Goal: Information Seeking & Learning: Find contact information

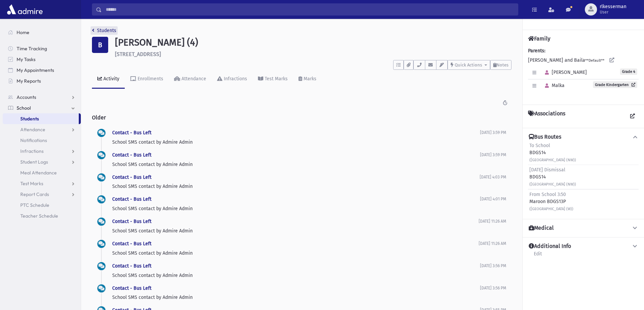
click at [105, 30] on link "Students" at bounding box center [104, 31] width 24 height 6
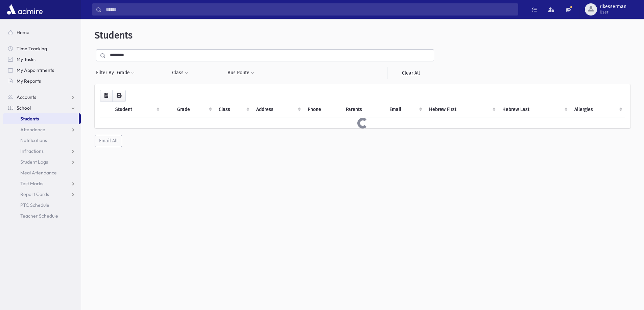
click at [145, 56] on input "********" at bounding box center [270, 55] width 328 height 12
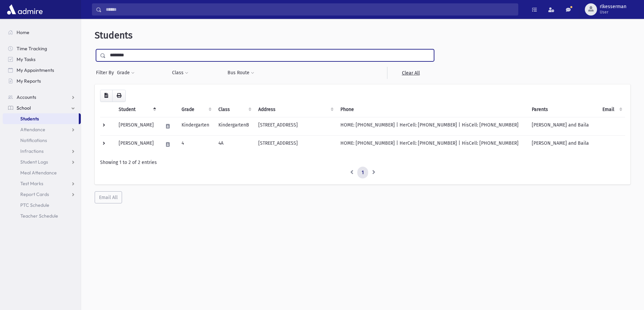
click at [145, 56] on input "********" at bounding box center [270, 55] width 328 height 12
type input "*****"
click at [95, 49] on input "submit" at bounding box center [104, 53] width 19 height 9
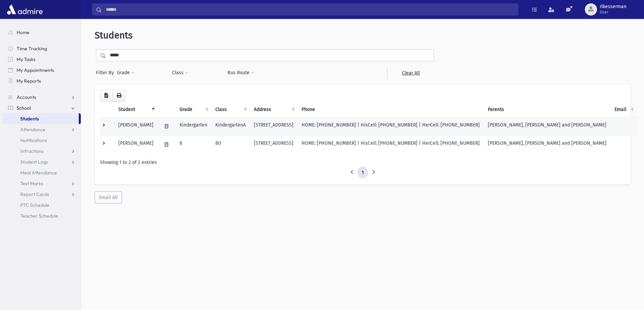
click at [200, 127] on td "Kindergarten" at bounding box center [193, 126] width 36 height 18
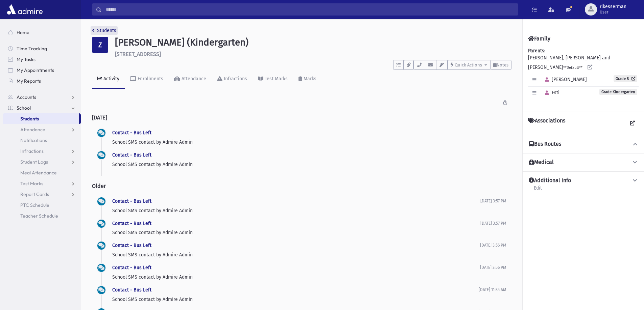
click at [103, 31] on link "Students" at bounding box center [104, 31] width 24 height 6
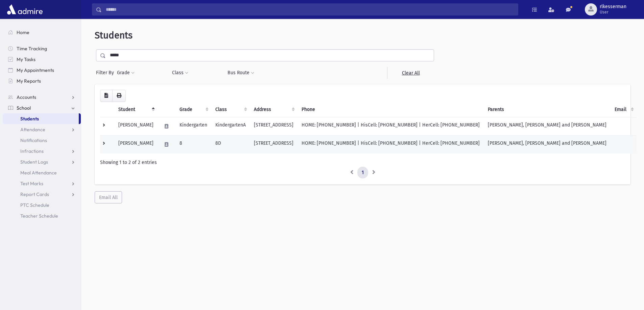
click at [163, 146] on td at bounding box center [166, 144] width 18 height 18
click at [441, 145] on td "HOME: [PHONE_NUMBER] | HisCell: [PHONE_NUMBER] | HerCell: [PHONE_NUMBER]" at bounding box center [390, 144] width 186 height 18
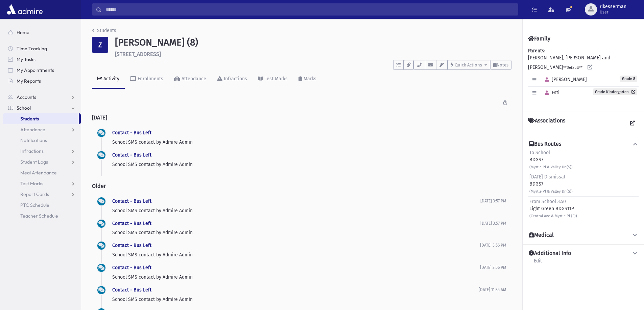
click at [636, 142] on icon at bounding box center [635, 144] width 6 height 5
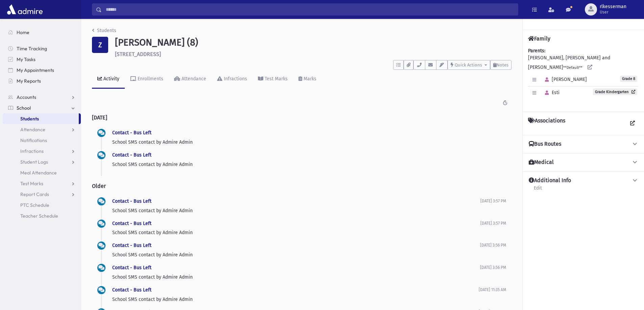
click at [636, 142] on icon at bounding box center [635, 144] width 6 height 5
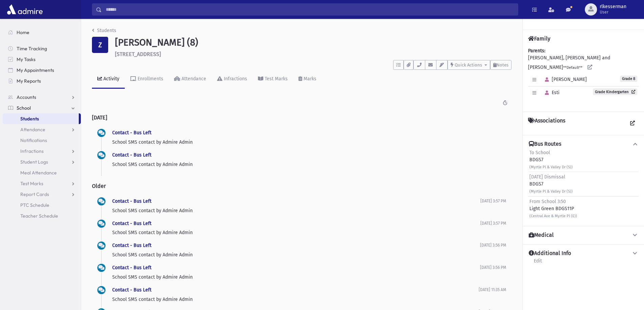
click at [636, 142] on icon at bounding box center [635, 144] width 6 height 5
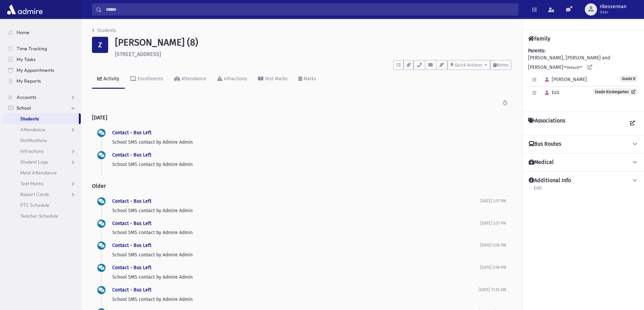
click at [636, 142] on icon at bounding box center [635, 144] width 6 height 5
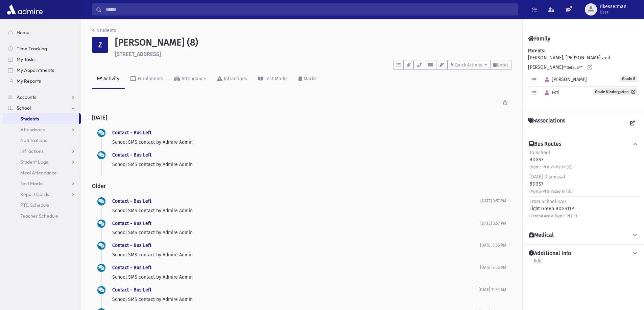
click at [636, 142] on icon at bounding box center [635, 144] width 6 height 5
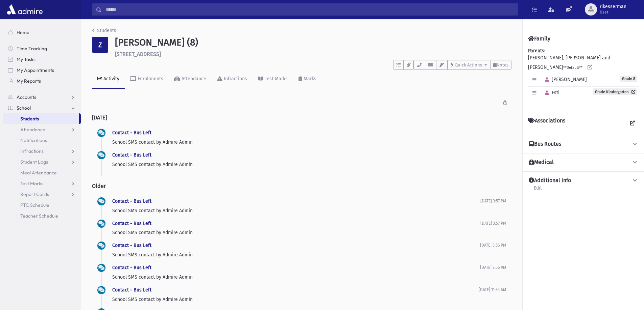
click at [636, 142] on icon at bounding box center [635, 144] width 6 height 5
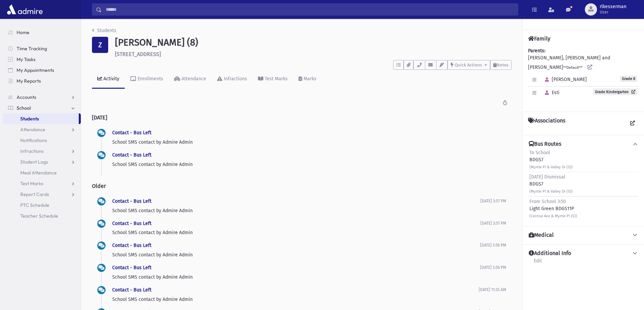
click at [636, 142] on icon at bounding box center [635, 144] width 6 height 5
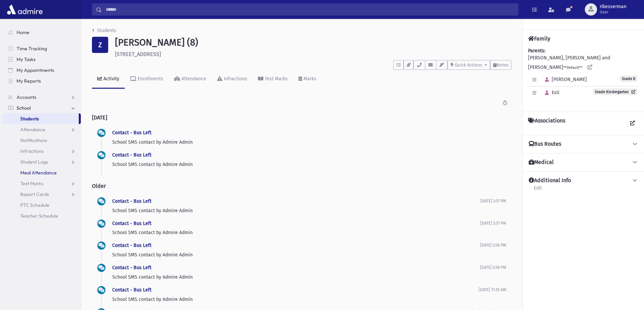
click at [40, 173] on span "Meal Attendance" at bounding box center [38, 173] width 36 height 6
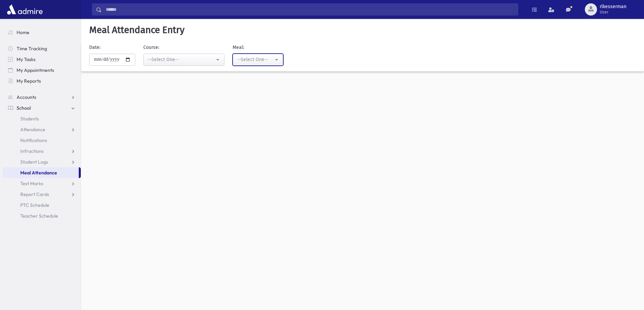
click at [258, 58] on div "--Select One--" at bounding box center [255, 59] width 36 height 7
click at [248, 103] on span "Lunch" at bounding box center [244, 105] width 13 height 7
select select "*"
click at [178, 63] on div "--Select One--" at bounding box center [181, 59] width 67 height 7
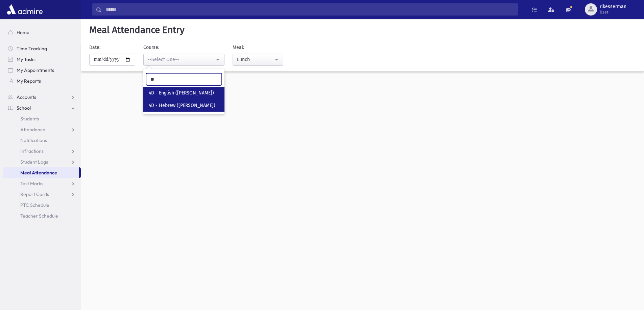
type input "**"
click at [185, 101] on link "4D - Hebrew ([PERSON_NAME])" at bounding box center [183, 105] width 81 height 13
select select "****"
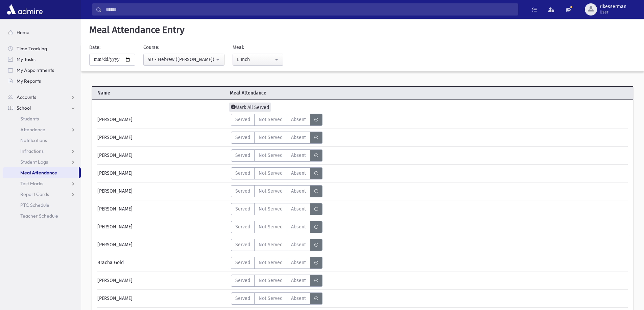
click at [245, 109] on span "Mark All Served" at bounding box center [250, 107] width 42 height 9
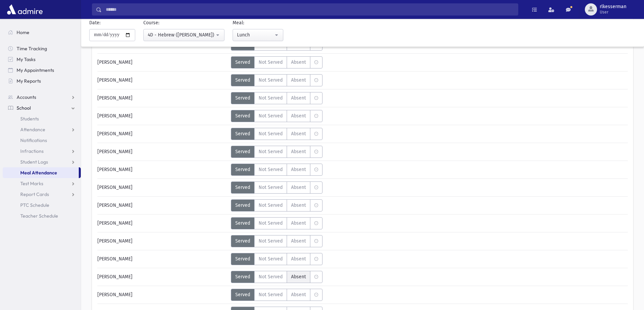
scroll to position [270, 0]
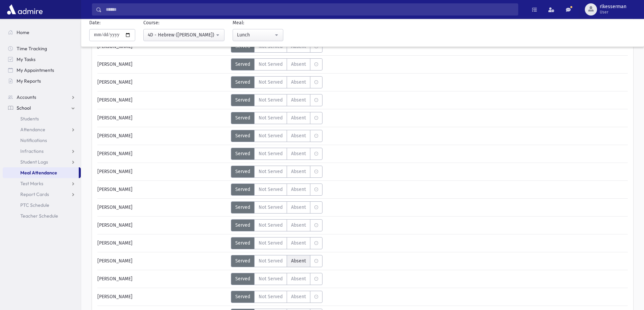
click at [299, 261] on span "Absent" at bounding box center [298, 261] width 15 height 7
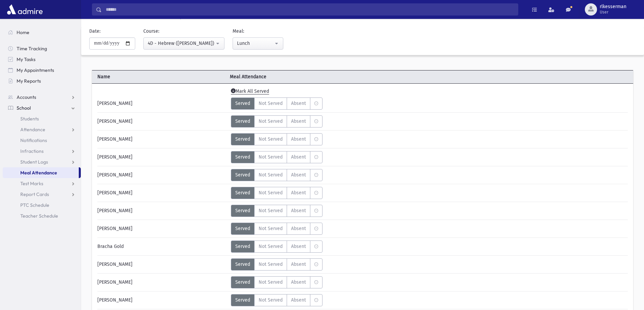
scroll to position [0, 0]
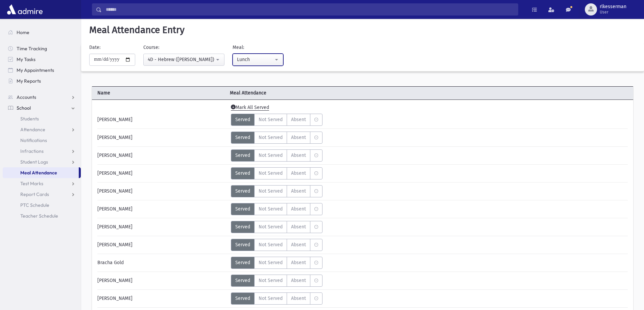
click at [267, 57] on div "Lunch" at bounding box center [255, 59] width 36 height 7
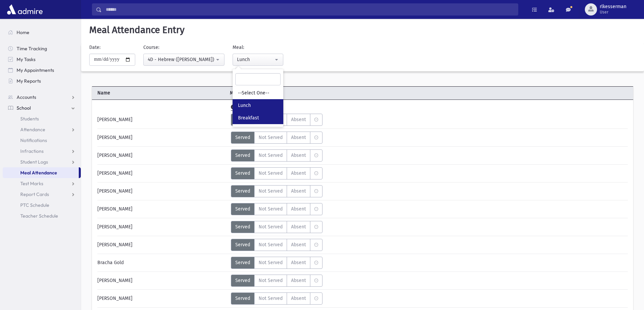
click at [248, 114] on link "Breakfast" at bounding box center [257, 118] width 51 height 13
select select "*"
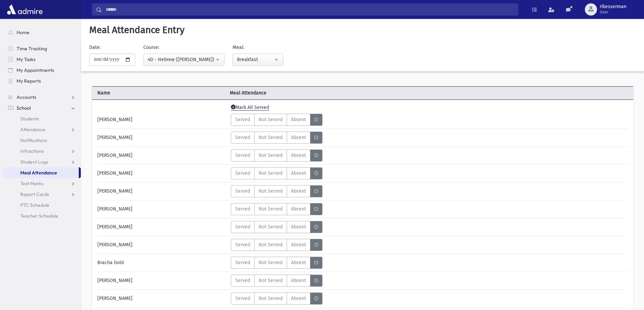
click at [244, 108] on span "Mark All Served" at bounding box center [250, 108] width 38 height 6
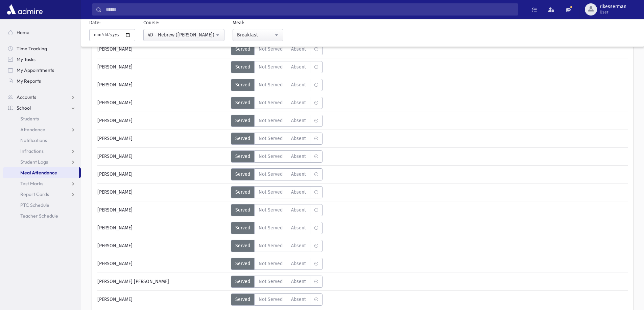
scroll to position [304, 0]
click at [302, 229] on span "Absent" at bounding box center [298, 227] width 15 height 7
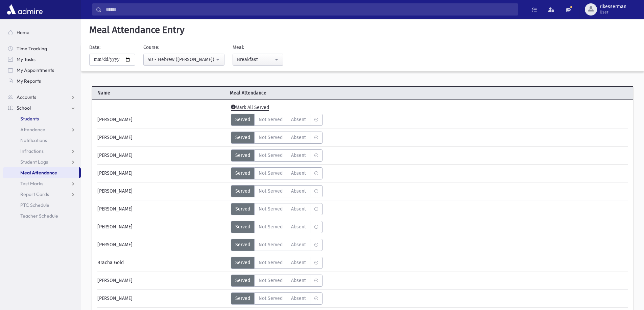
click at [32, 122] on link "Students" at bounding box center [42, 119] width 78 height 11
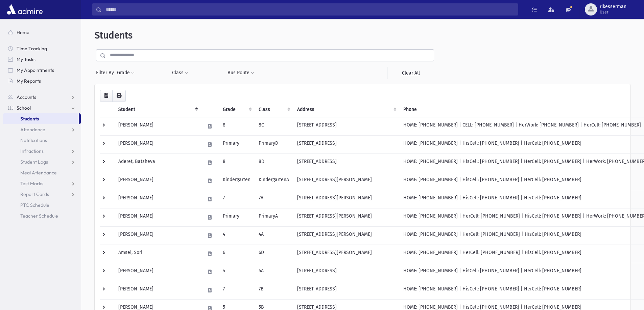
click at [159, 54] on input "text" at bounding box center [270, 55] width 328 height 12
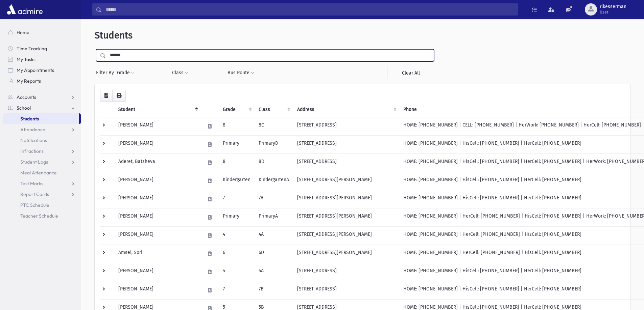
type input "******"
click at [95, 49] on input "submit" at bounding box center [104, 53] width 19 height 9
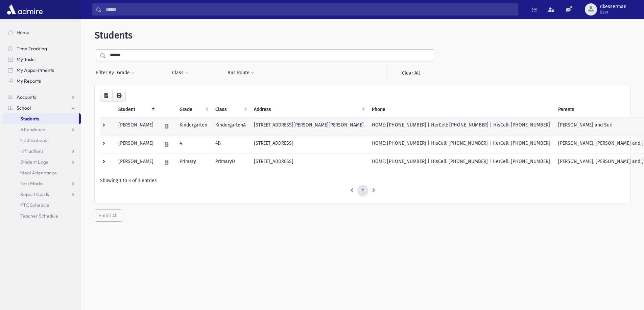
click at [158, 124] on td at bounding box center [166, 126] width 18 height 18
drag, startPoint x: 504, startPoint y: 120, endPoint x: 531, endPoint y: 143, distance: 35.0
click at [504, 121] on td "HOME: [PHONE_NUMBER] | HerCell: [PHONE_NUMBER] | HisCell: [PHONE_NUMBER]" at bounding box center [461, 126] width 186 height 18
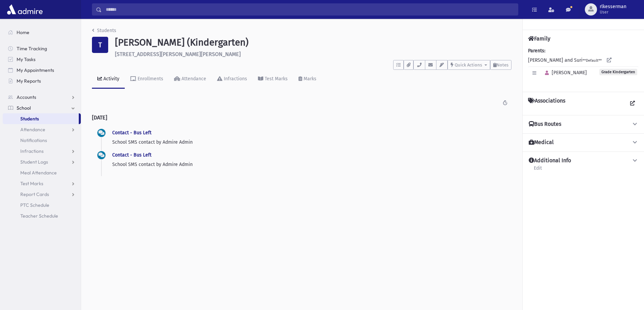
click at [557, 123] on h4 "Bus Routes" at bounding box center [544, 124] width 32 height 7
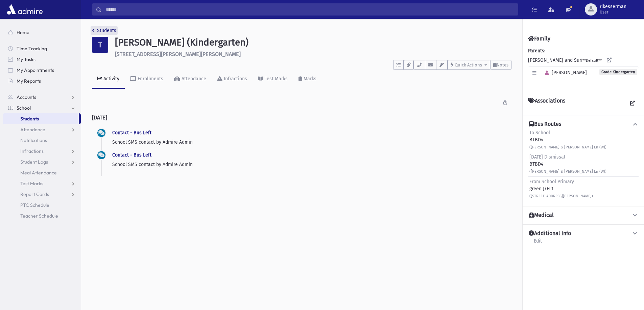
click at [102, 29] on link "Students" at bounding box center [104, 31] width 24 height 6
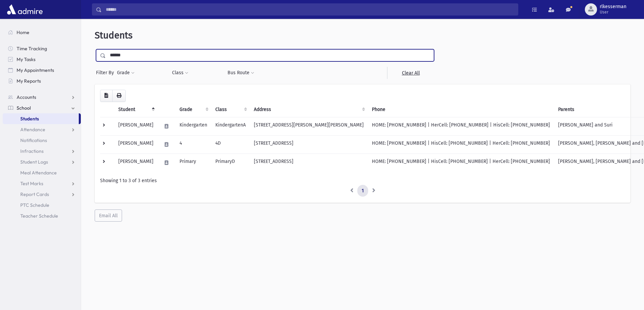
click at [130, 59] on input "******" at bounding box center [270, 55] width 328 height 12
type input "******"
click at [95, 49] on input "submit" at bounding box center [104, 53] width 19 height 9
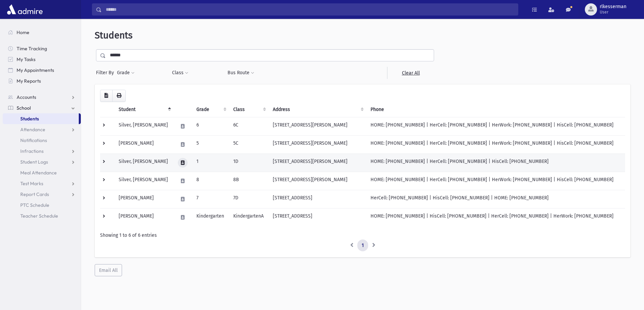
click at [181, 164] on icon at bounding box center [183, 163] width 4 height 4
click at [288, 161] on td "[STREET_ADDRESS][PERSON_NAME]" at bounding box center [318, 163] width 98 height 18
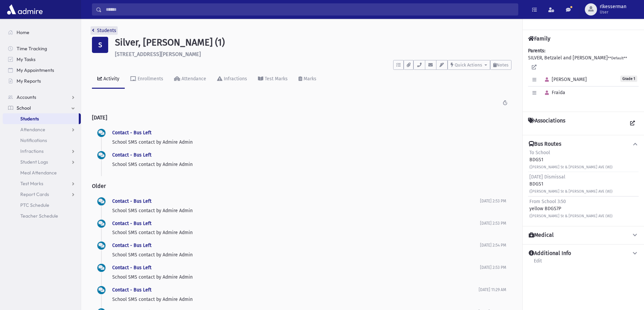
click at [105, 30] on link "Students" at bounding box center [104, 31] width 24 height 6
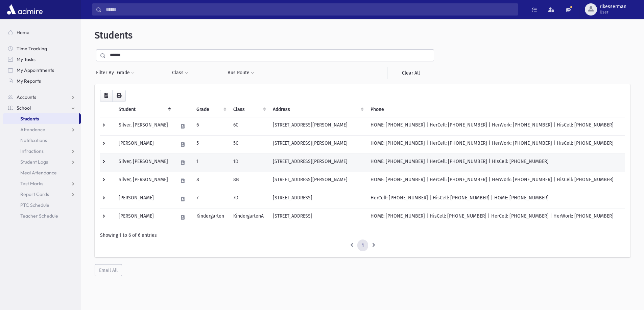
click at [292, 167] on td "214A Sims Avenue Lakewood, NJ 08701" at bounding box center [318, 163] width 98 height 18
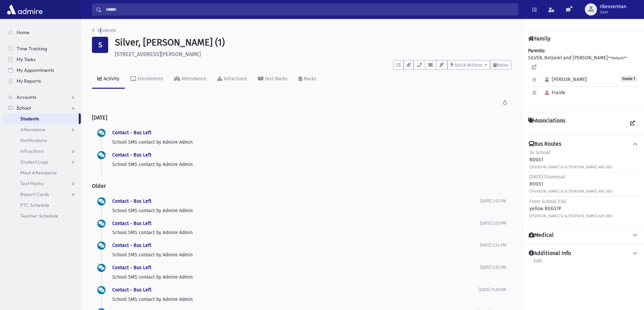
click at [102, 30] on link "Students" at bounding box center [104, 31] width 24 height 6
